Goal: Information Seeking & Learning: Understand process/instructions

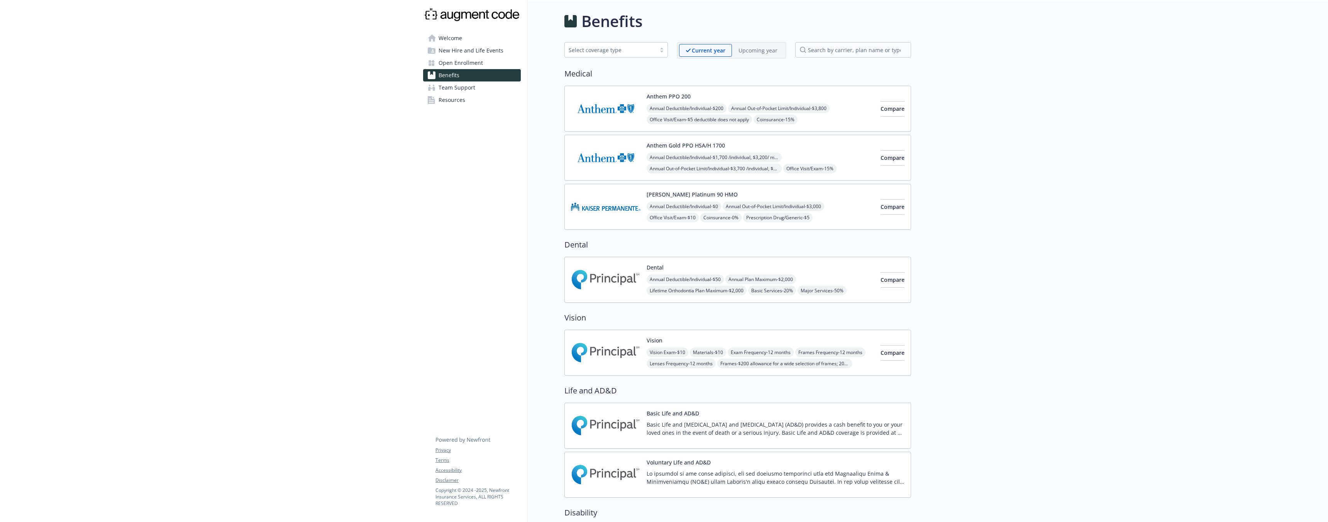
click at [460, 61] on span "Open Enrollment" at bounding box center [461, 63] width 44 height 12
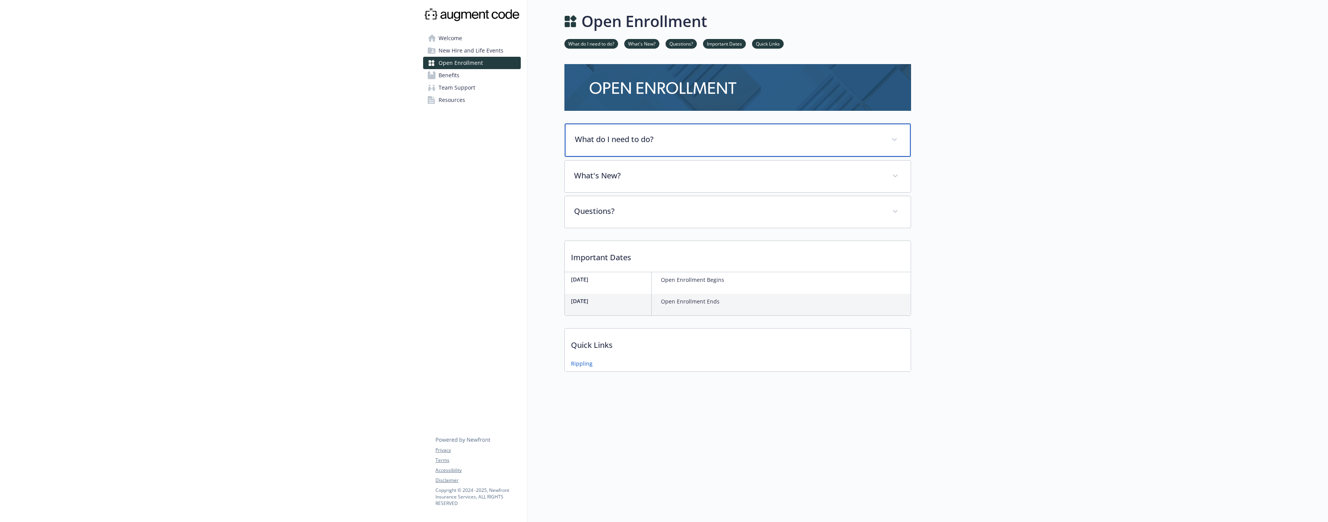
click at [678, 129] on div "What do I need to do?" at bounding box center [738, 140] width 346 height 33
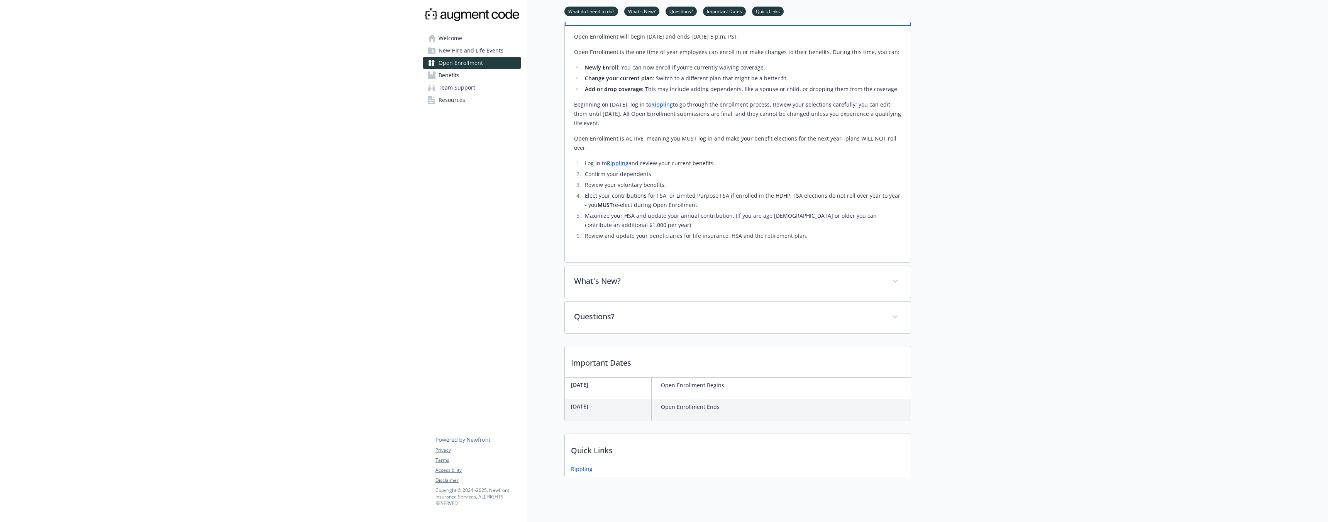
scroll to position [132, 0]
